Goal: Task Accomplishment & Management: Manage account settings

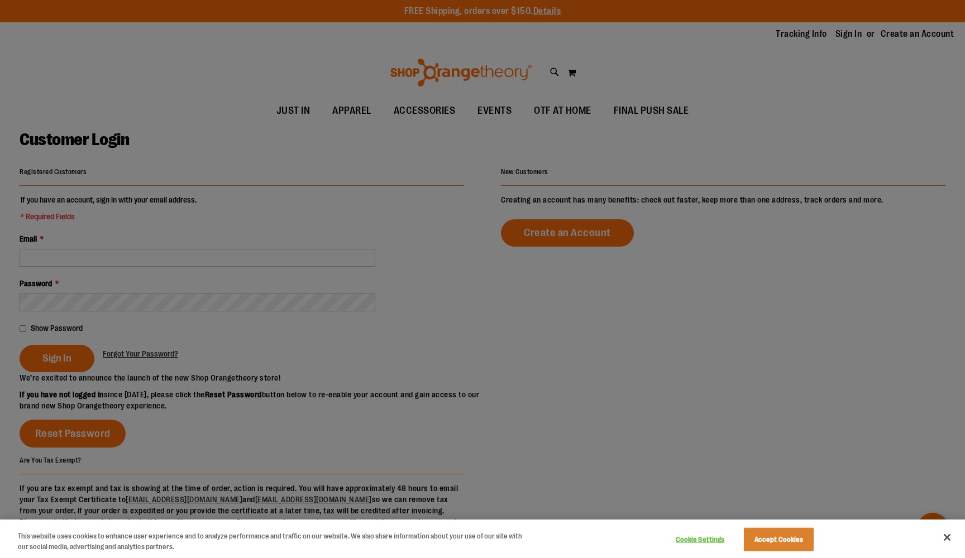
click at [798, 539] on button "Accept Cookies" at bounding box center [779, 539] width 70 height 23
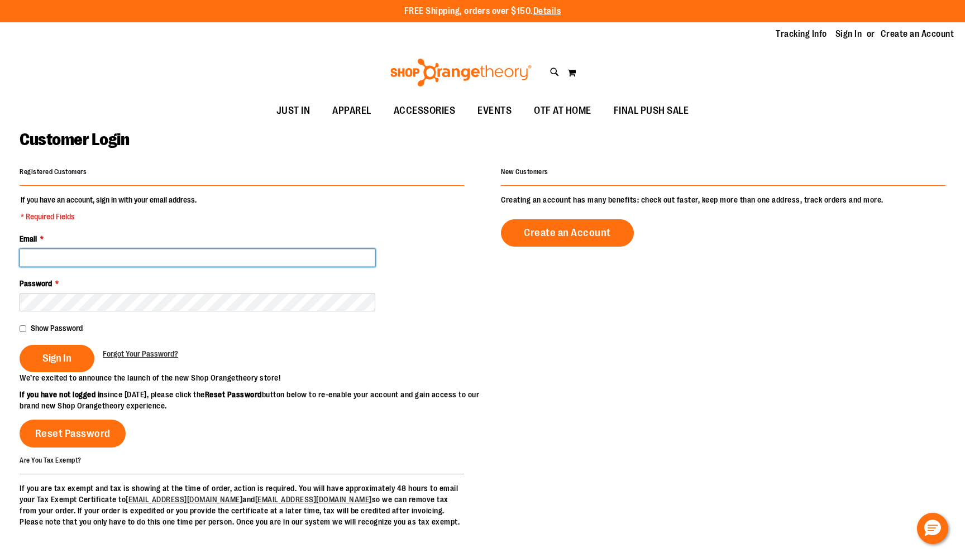
click at [361, 255] on input "Email *" at bounding box center [198, 258] width 356 height 18
type input "**********"
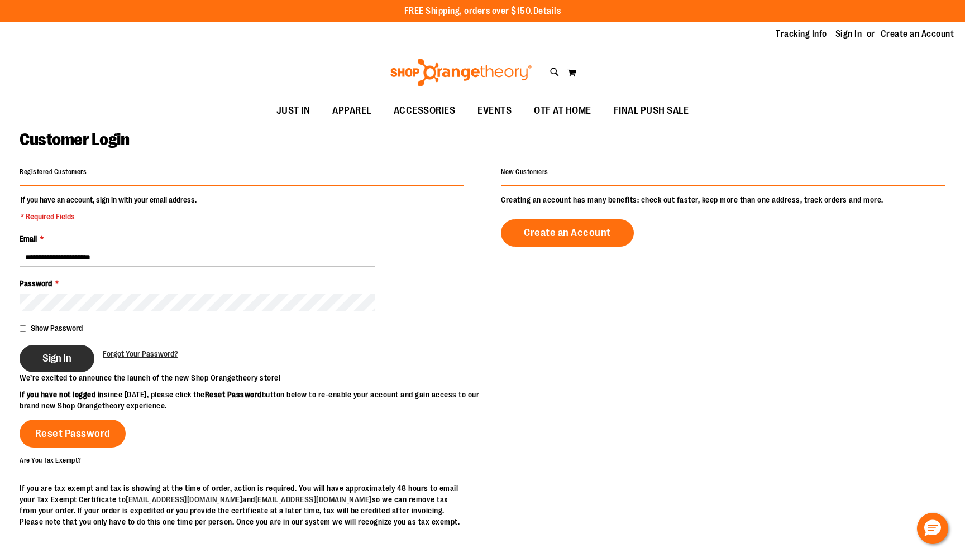
click at [65, 359] on span "Sign In" at bounding box center [56, 358] width 29 height 12
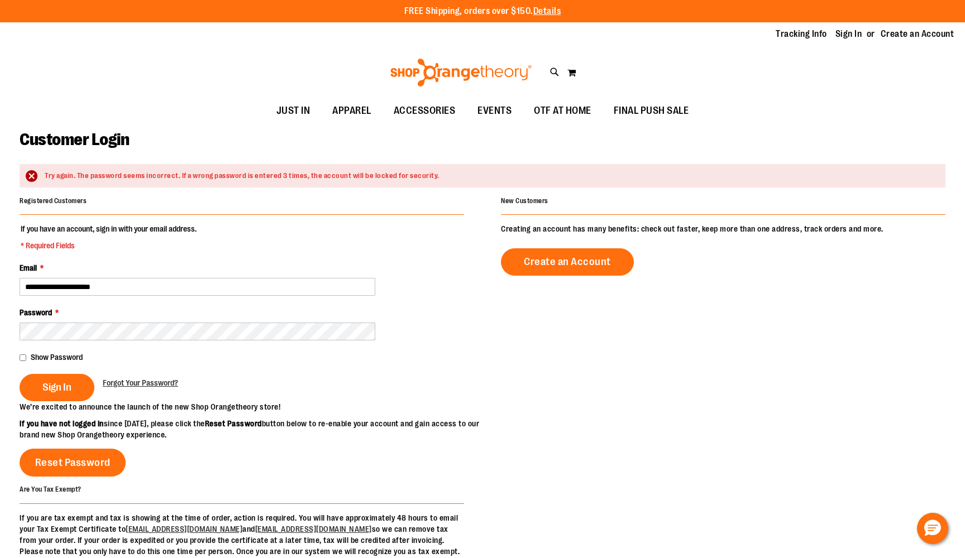
click at [851, 27] on div "Tracking Info Sign In Return to Procurement Create an Account" at bounding box center [482, 34] width 965 height 24
click at [851, 33] on link "Sign In" at bounding box center [848, 34] width 27 height 12
